Goal: Task Accomplishment & Management: Manage account settings

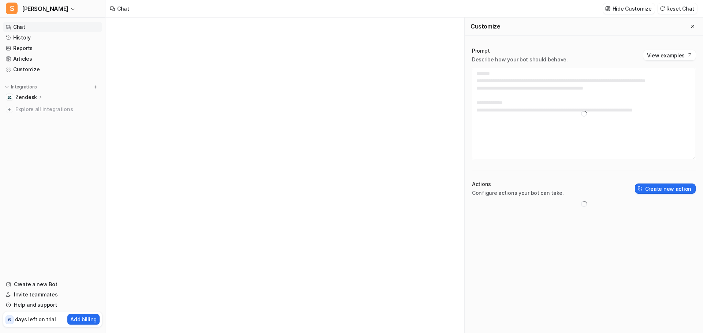
type textarea "**********"
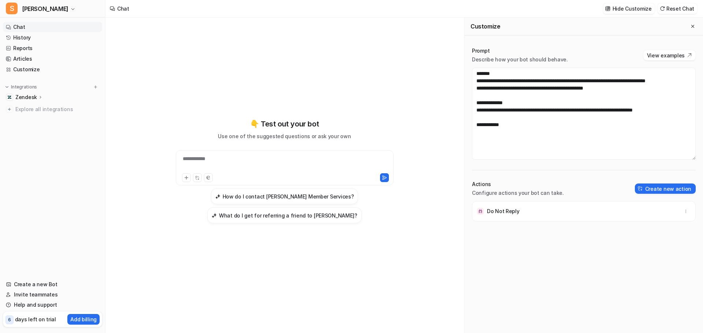
click at [147, 204] on div "**********" at bounding box center [284, 176] width 281 height 316
click at [26, 98] on p "Zendesk" at bounding box center [26, 97] width 22 height 7
click at [27, 106] on p "Overview" at bounding box center [32, 107] width 23 height 7
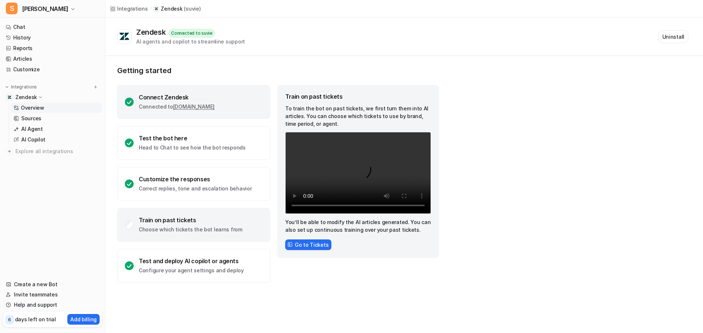
click at [159, 111] on div "Connect Zendesk Connected to suvie.zendesk.com" at bounding box center [193, 102] width 153 height 34
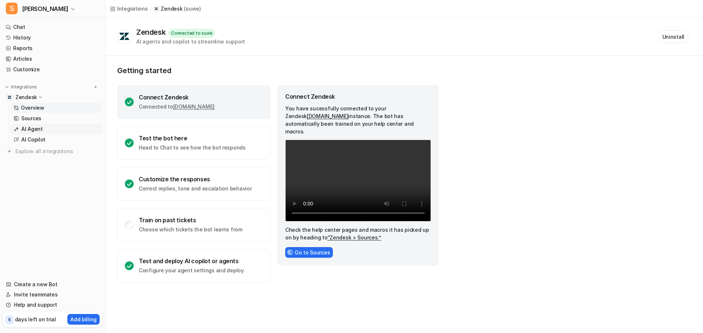
click at [26, 128] on p "AI Agent" at bounding box center [32, 129] width 22 height 7
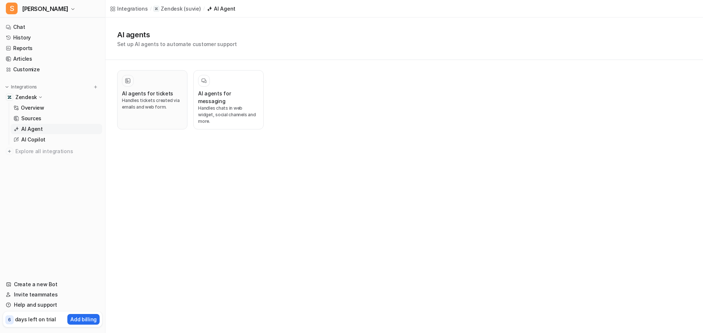
click at [168, 105] on p "Handles tickets created via emails and web form." at bounding box center [152, 103] width 61 height 13
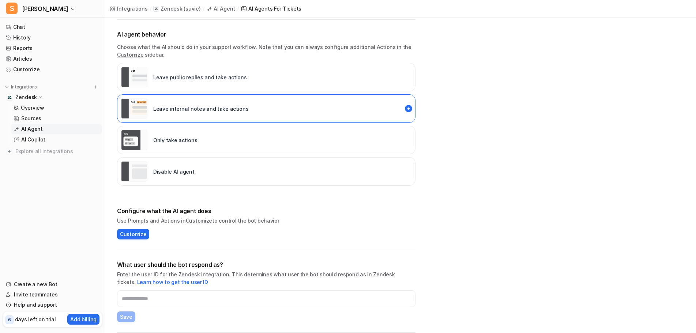
scroll to position [110, 0]
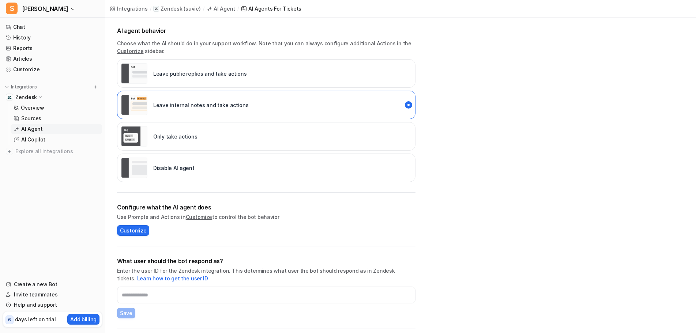
click at [404, 165] on div "Disable AI agent" at bounding box center [266, 168] width 299 height 29
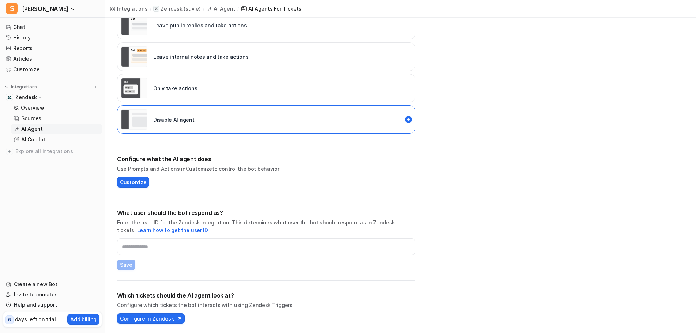
scroll to position [159, 0]
click at [12, 207] on nav "Chat History Reports Articles Customize Integrations Zendesk Overview Sources A…" at bounding box center [52, 146] width 105 height 255
click at [205, 247] on input "text" at bounding box center [266, 246] width 299 height 17
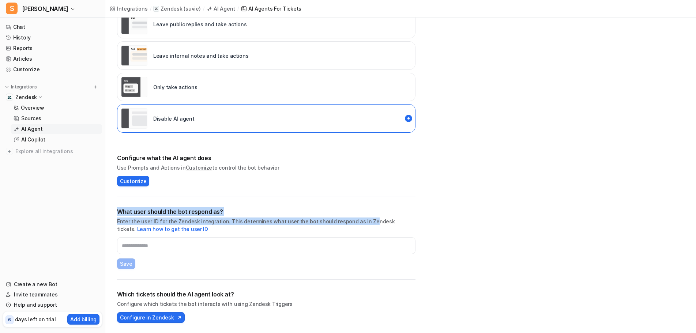
drag, startPoint x: 119, startPoint y: 208, endPoint x: 362, endPoint y: 223, distance: 243.4
click at [362, 223] on div "What user should the bot respond as? Enter the user ID for the Zendesk integrat…" at bounding box center [266, 221] width 299 height 26
click at [325, 223] on p "Enter the user ID for the Zendesk integration. This determines what user the bo…" at bounding box center [266, 225] width 299 height 15
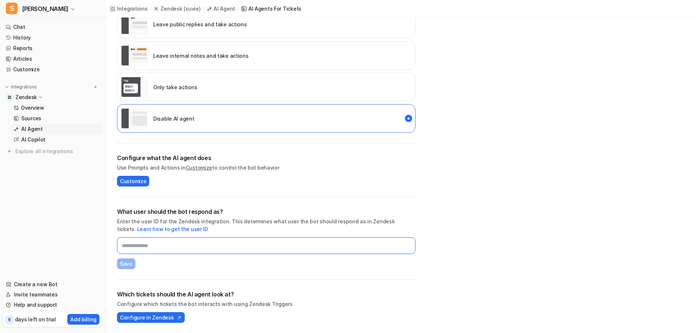
click at [153, 246] on input "text" at bounding box center [266, 246] width 299 height 17
drag, startPoint x: 17, startPoint y: 235, endPoint x: 26, endPoint y: 236, distance: 9.2
click at [17, 235] on nav "Chat History Reports Articles Customize Integrations Zendesk Overview Sources A…" at bounding box center [52, 146] width 105 height 255
click at [8, 214] on nav "Chat History Reports Articles Customize Integrations Zendesk Overview Sources A…" at bounding box center [52, 146] width 105 height 255
